Goal: Task Accomplishment & Management: Use online tool/utility

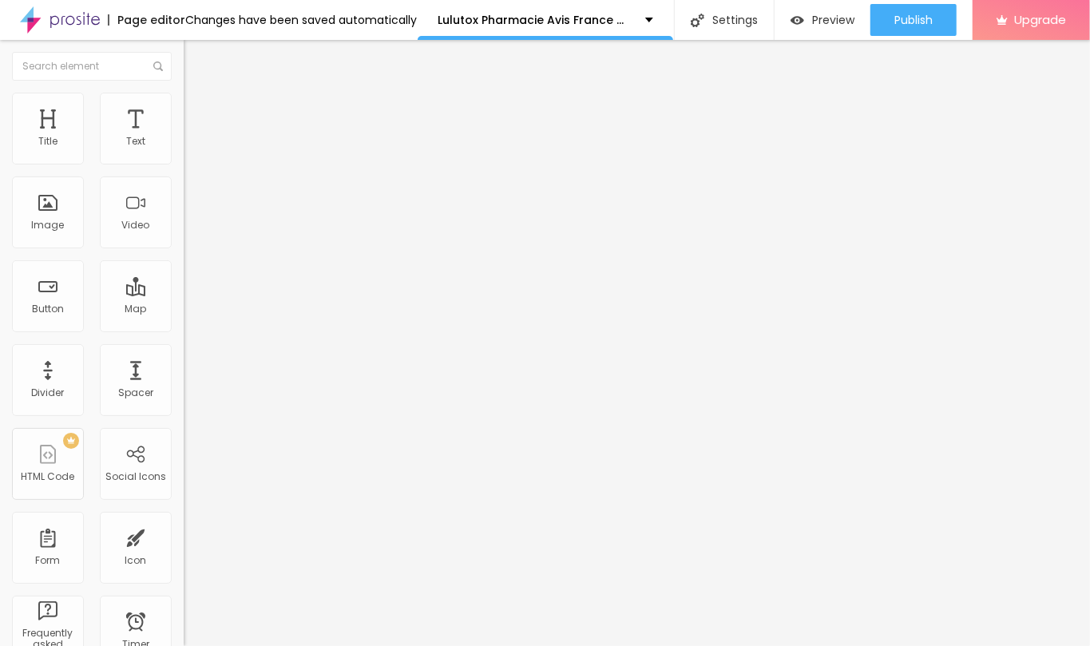
click at [184, 97] on img at bounding box center [191, 100] width 14 height 14
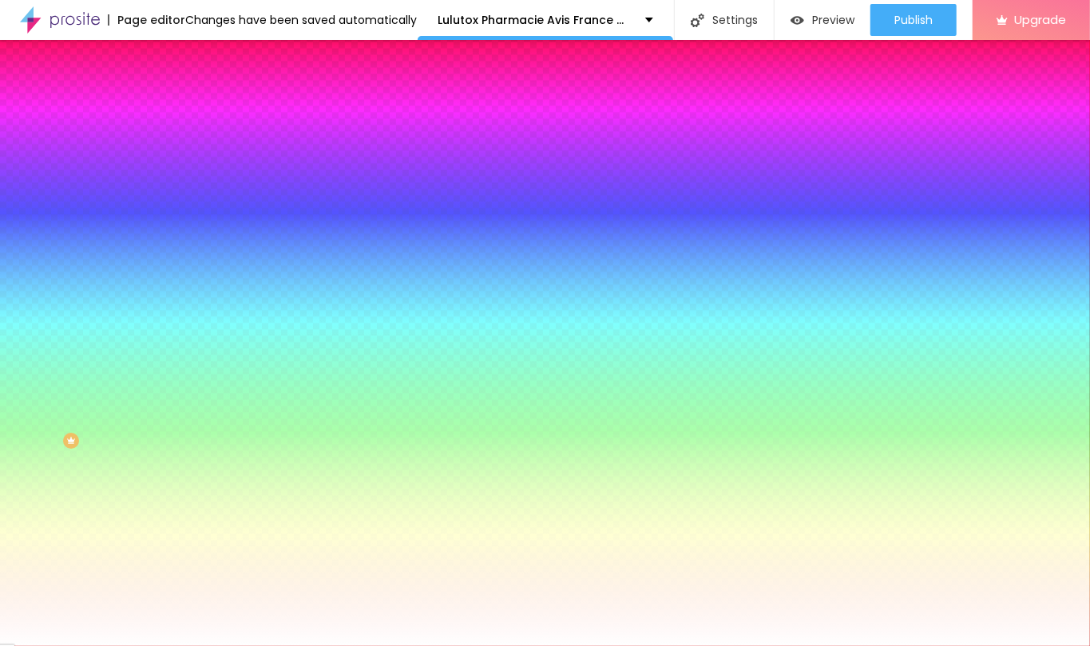
click at [184, 147] on span "Change image" at bounding box center [226, 140] width 85 height 14
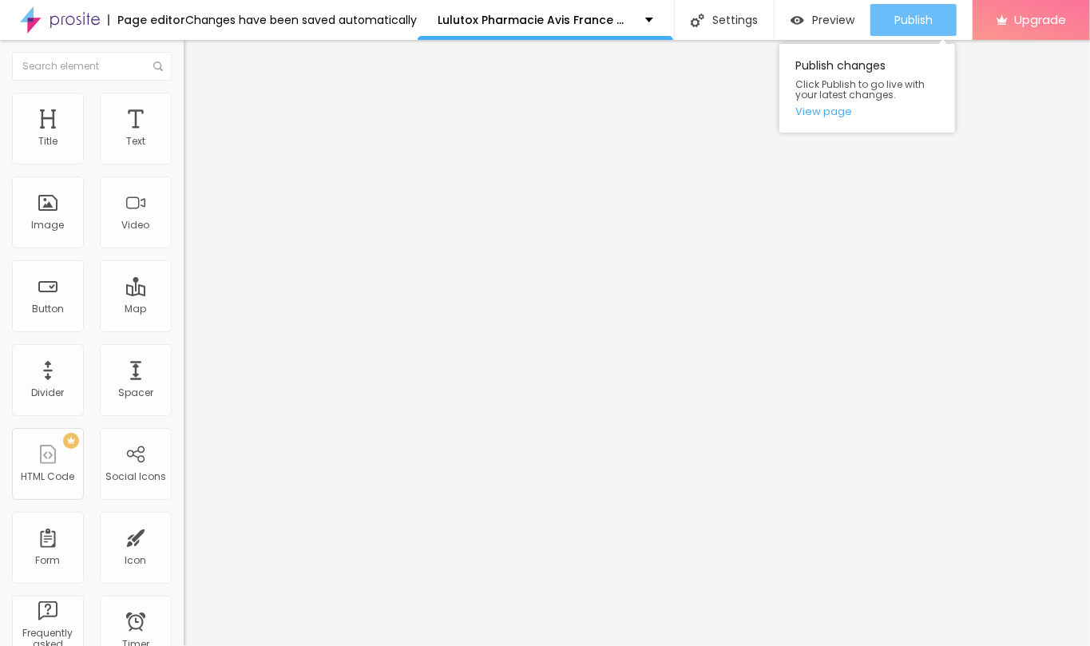
click at [904, 17] on span "Publish" at bounding box center [913, 20] width 38 height 13
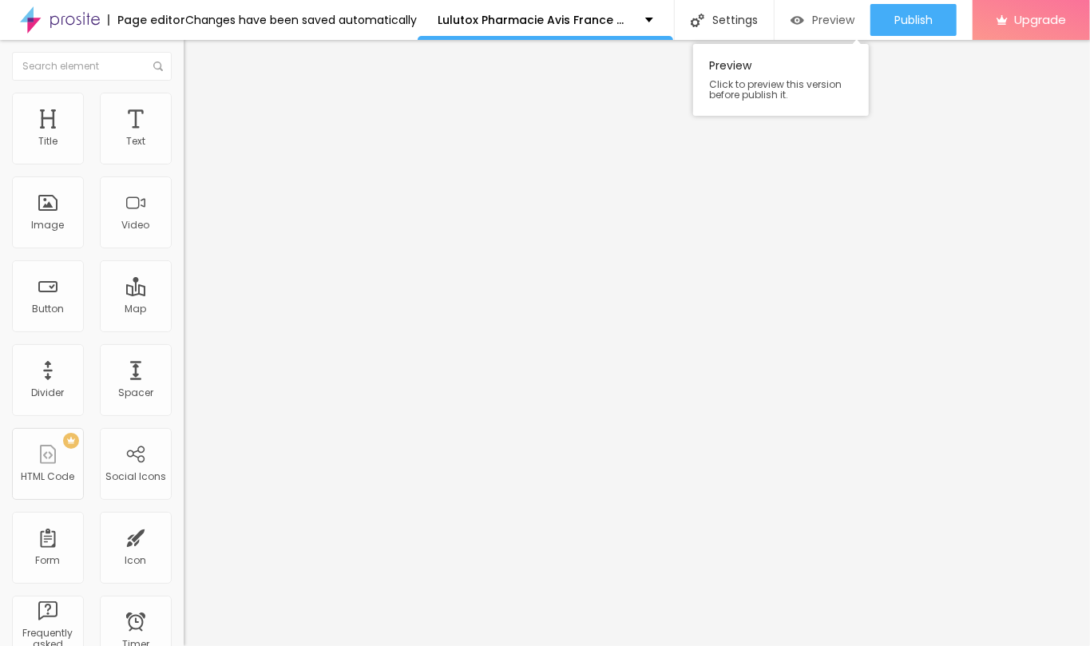
click at [813, 22] on span "Preview" at bounding box center [833, 20] width 42 height 13
